Goal: Transaction & Acquisition: Purchase product/service

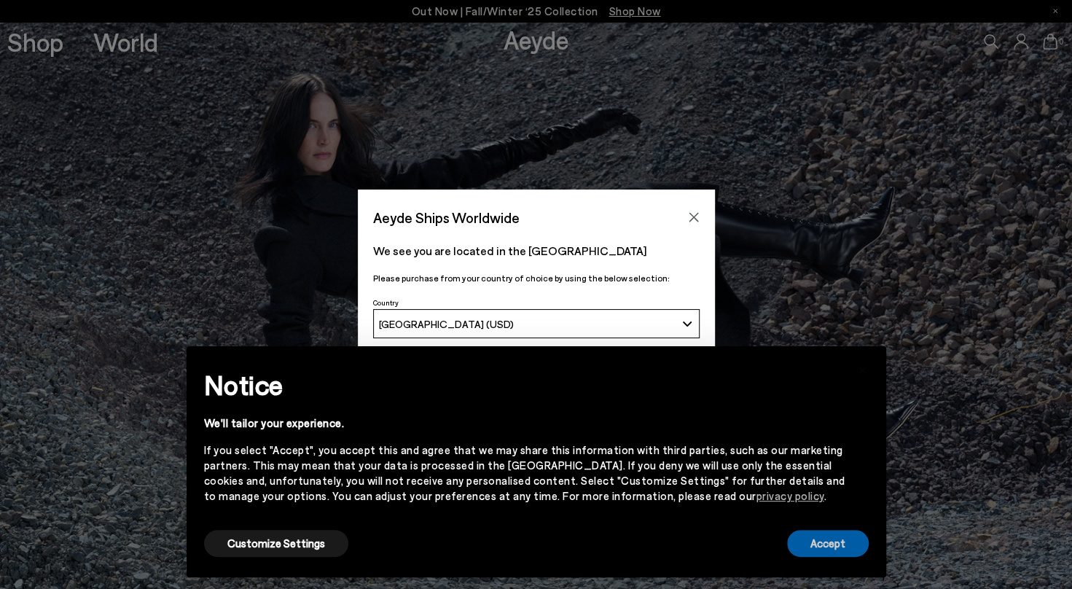
click at [831, 542] on button "Accept" at bounding box center [828, 543] width 82 height 27
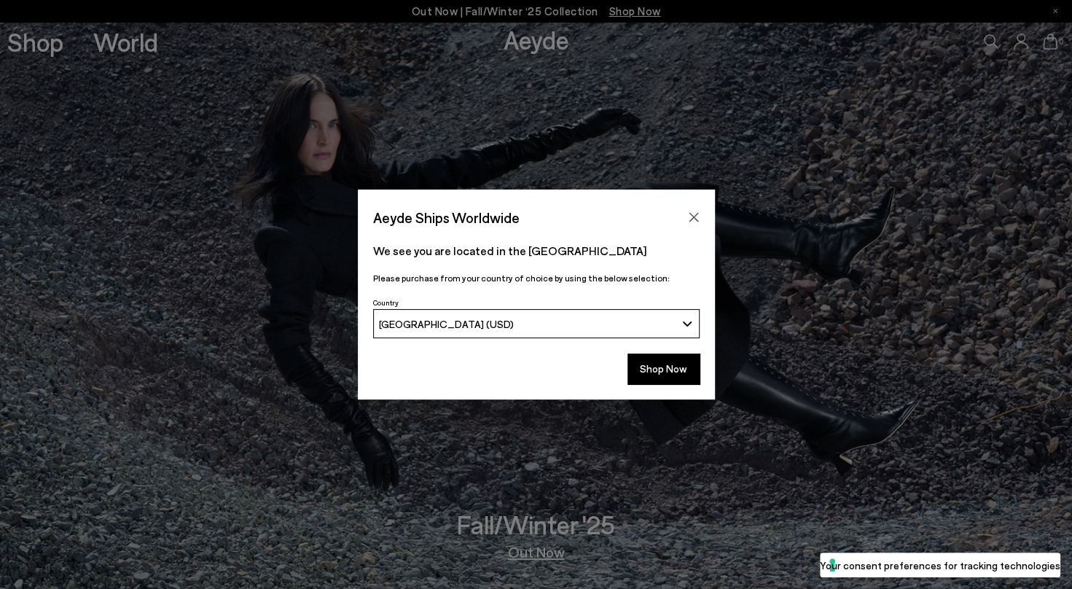
click at [669, 377] on button "Shop Now" at bounding box center [664, 369] width 72 height 31
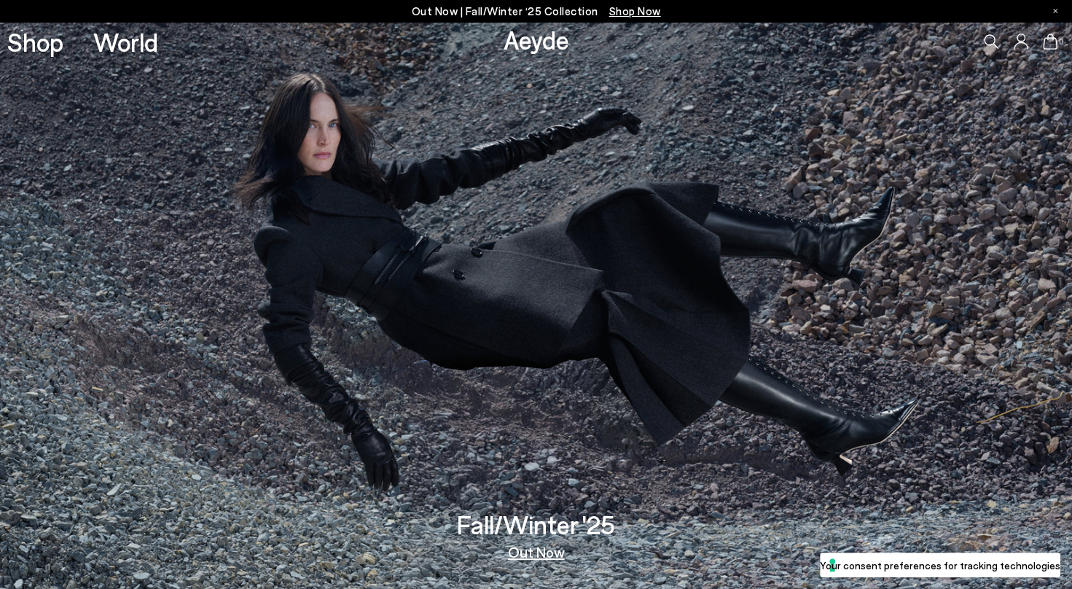
click at [50, 55] on link "Shop" at bounding box center [35, 42] width 56 height 26
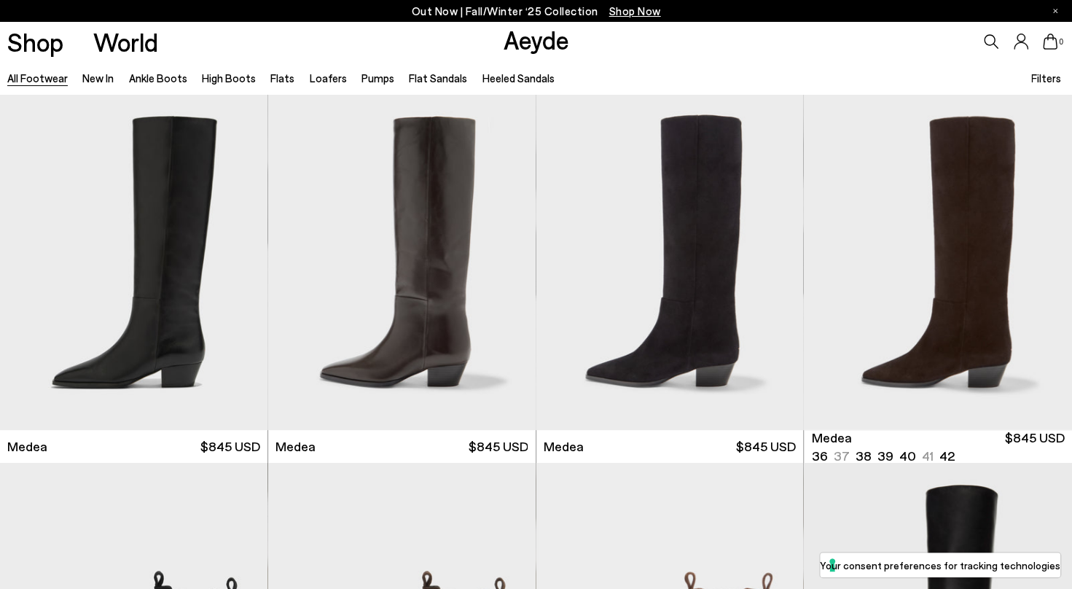
click at [233, 82] on link "High Boots" at bounding box center [229, 77] width 54 height 13
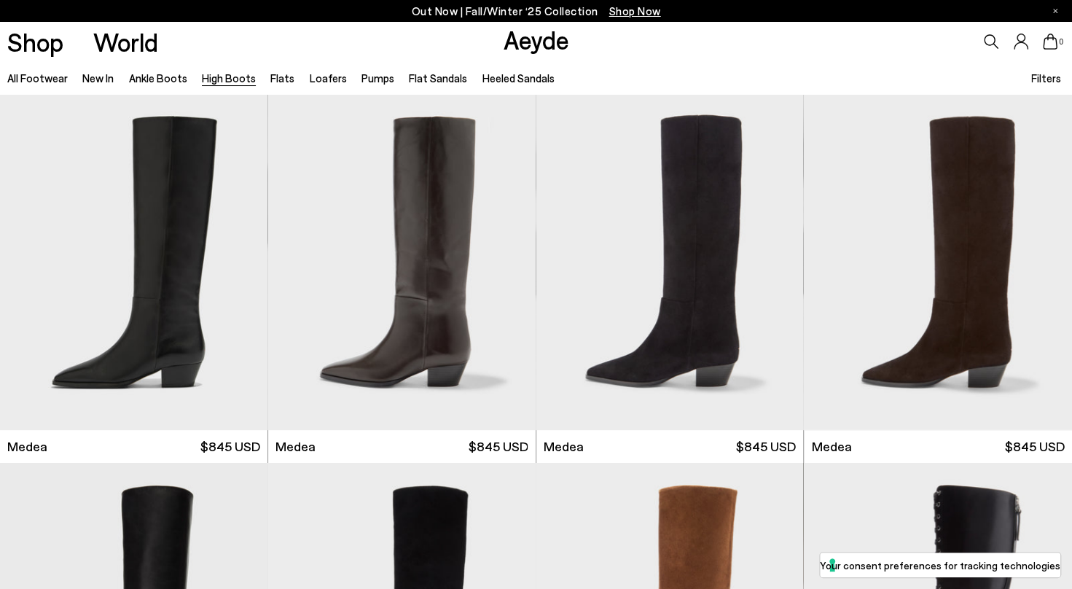
click at [988, 46] on icon at bounding box center [991, 41] width 15 height 15
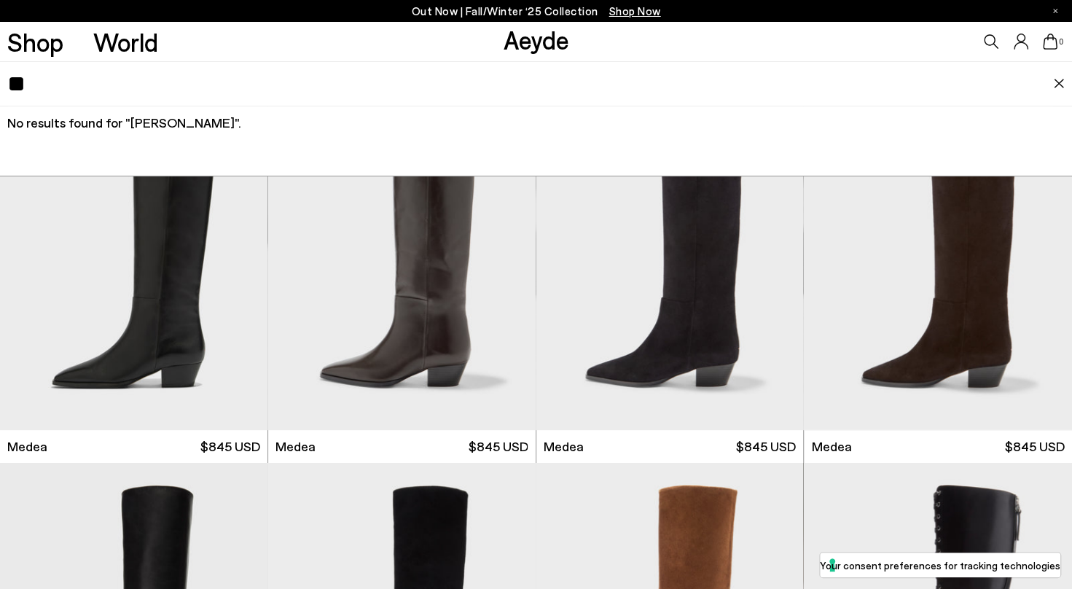
type input "*"
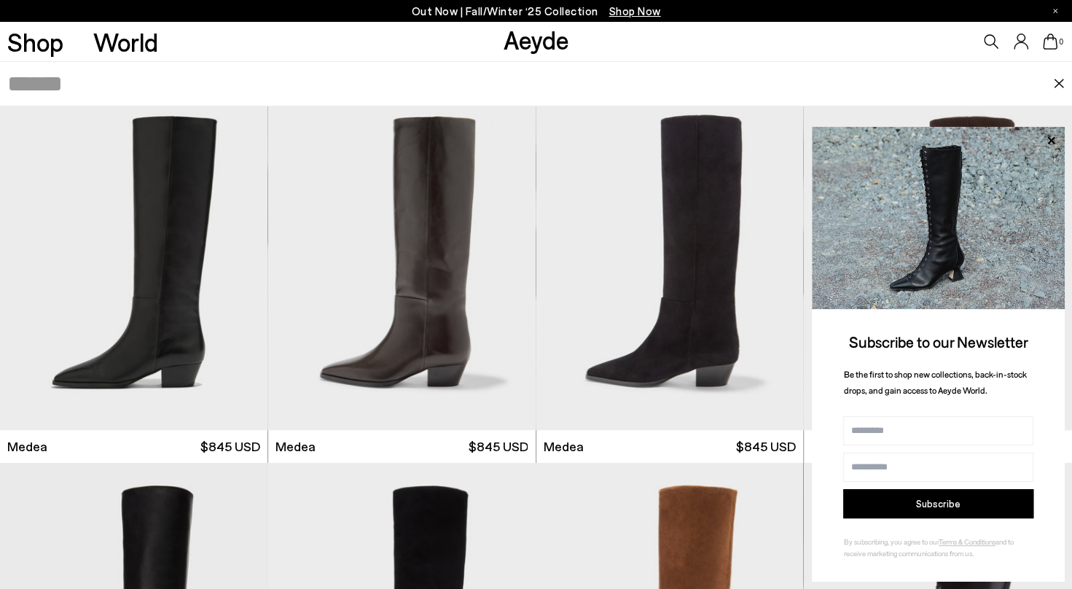
click at [988, 41] on icon at bounding box center [991, 41] width 15 height 15
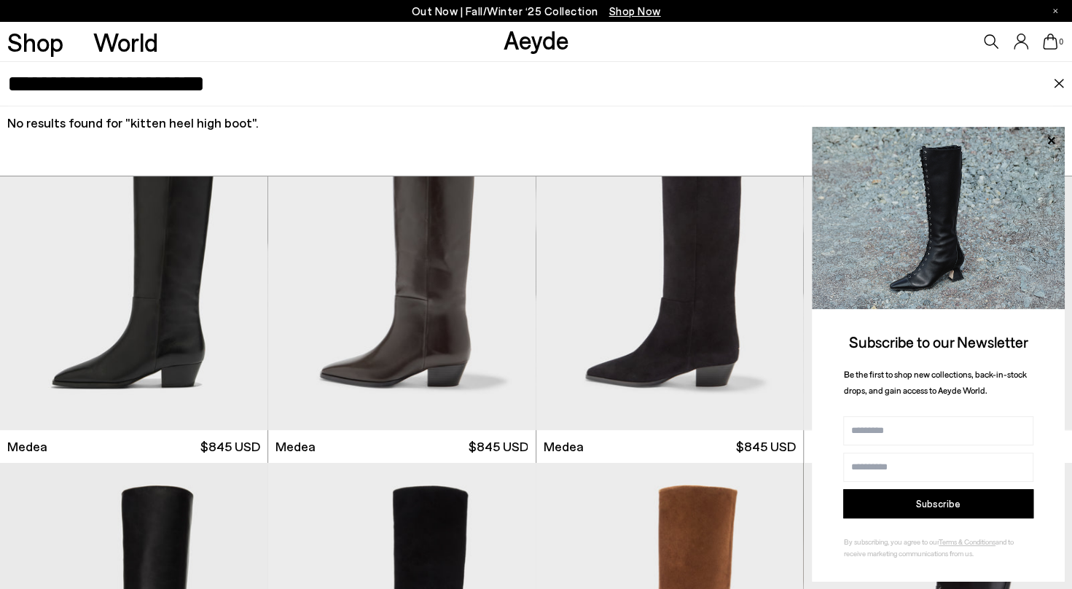
click at [1050, 86] on input "**********" at bounding box center [530, 84] width 1046 height 44
type input "**********"
click at [1060, 87] on img at bounding box center [1059, 84] width 12 height 10
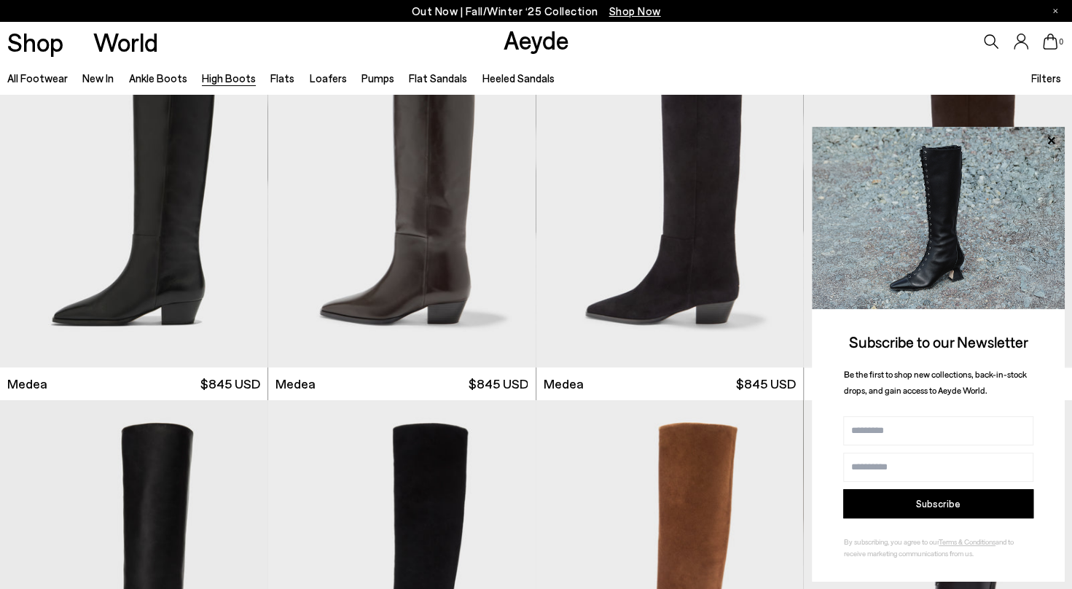
scroll to position [77, 0]
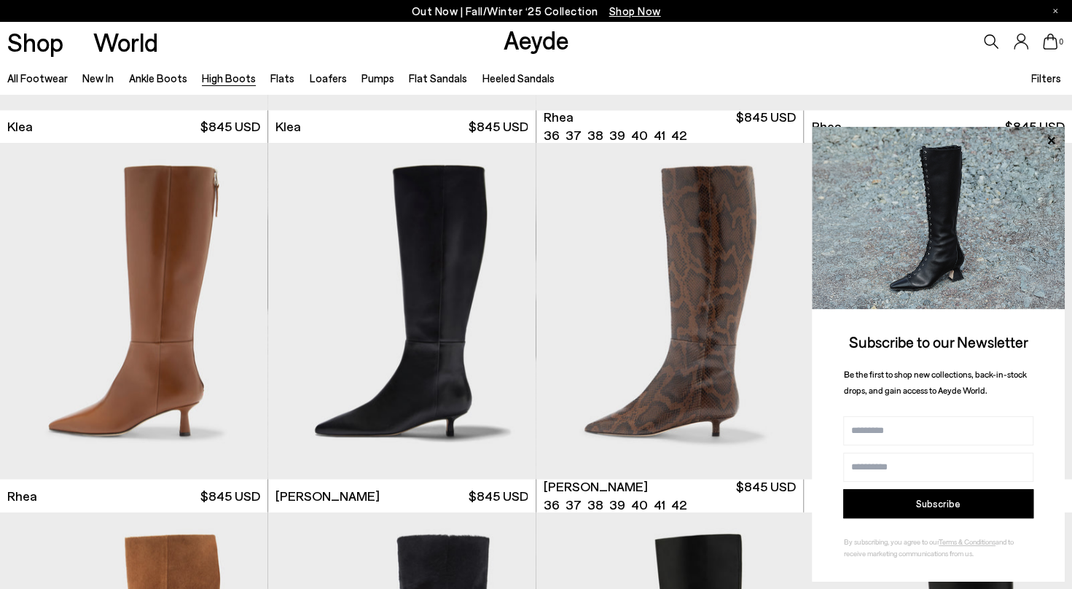
scroll to position [1426, 0]
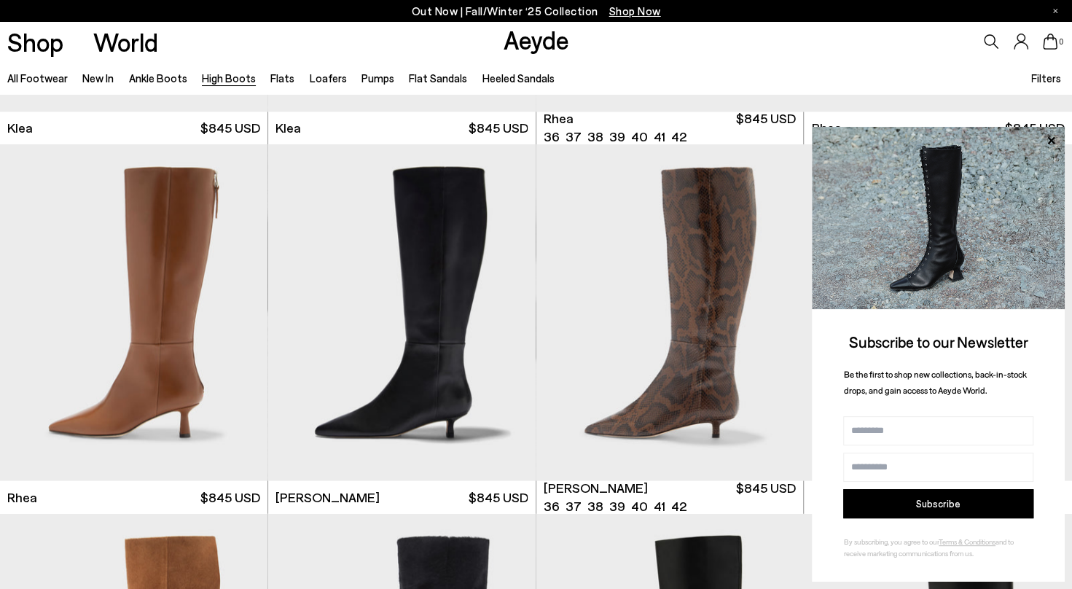
click at [449, 369] on img at bounding box center [402, 312] width 268 height 336
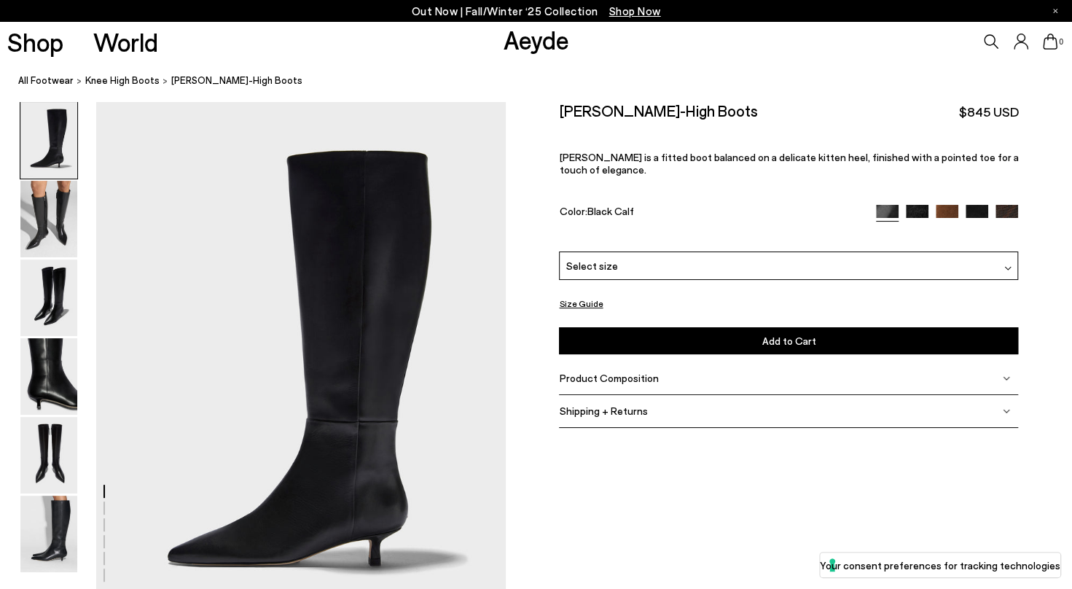
click at [1006, 268] on img at bounding box center [1007, 268] width 7 height 7
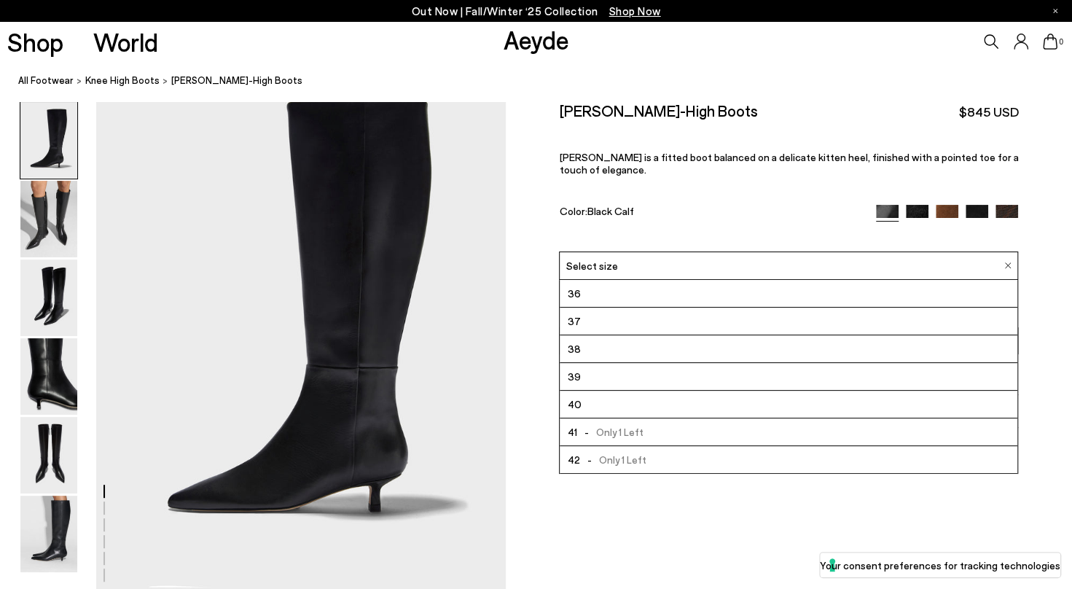
scroll to position [54, 0]
click at [930, 461] on li "42 - Only 1 Left" at bounding box center [789, 460] width 458 height 28
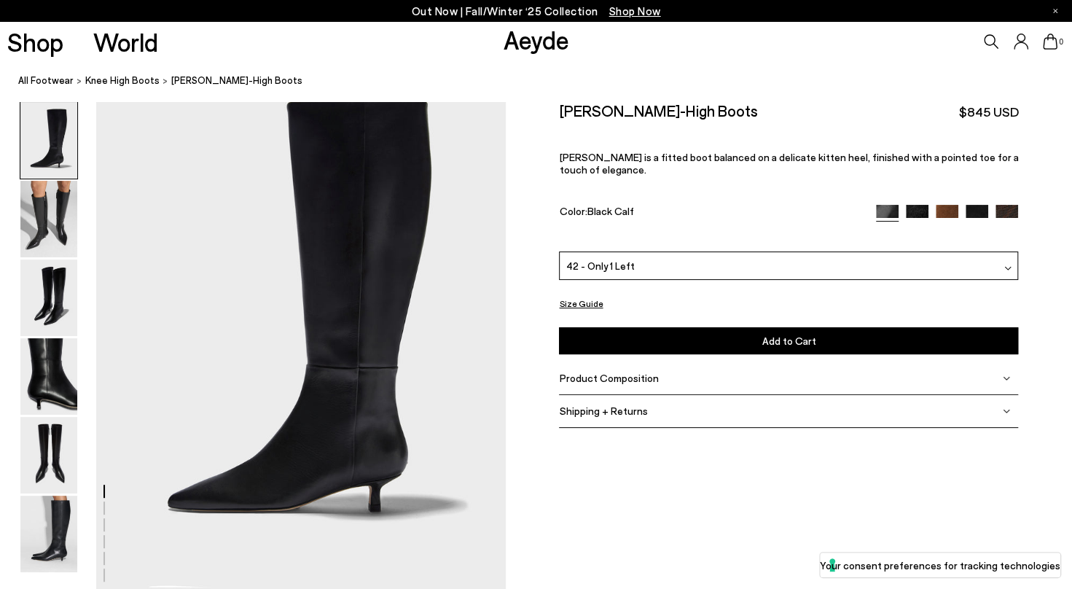
click at [43, 538] on img at bounding box center [48, 534] width 57 height 77
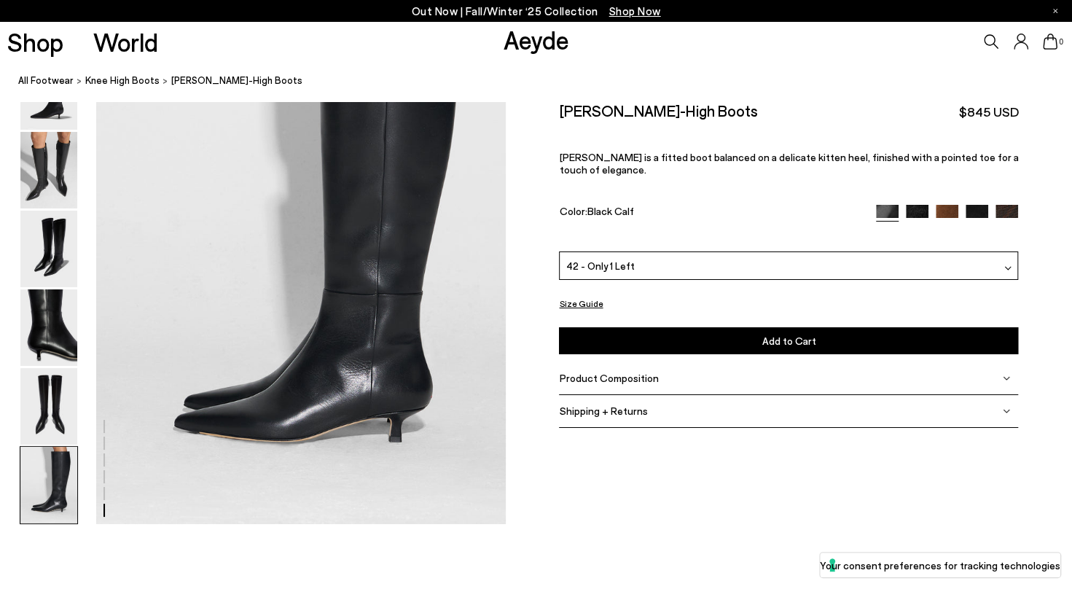
scroll to position [2865, 0]
